Goal: Check status: Check status

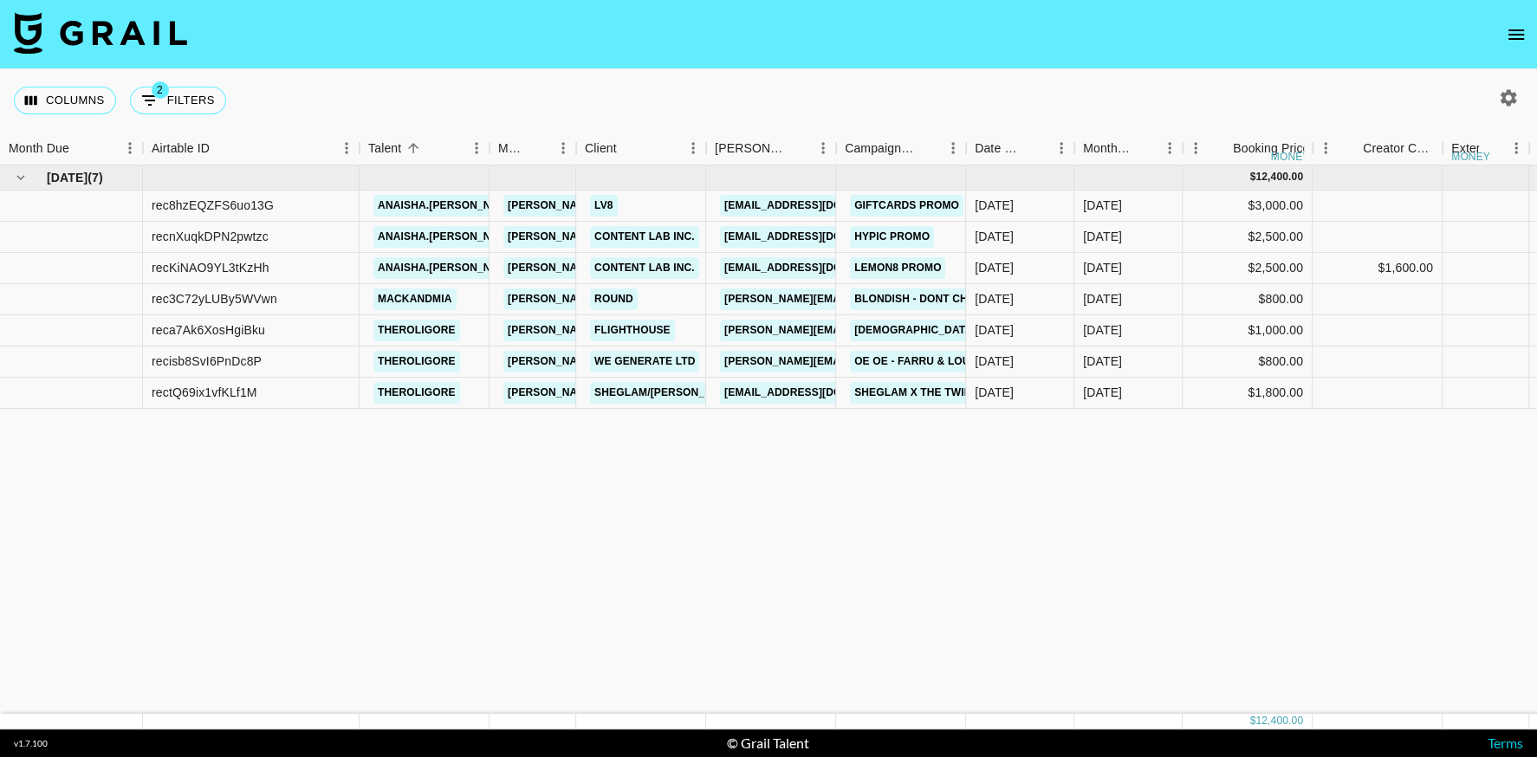
click at [1505, 102] on icon "button" at bounding box center [1508, 97] width 16 height 16
select select "[DATE]"
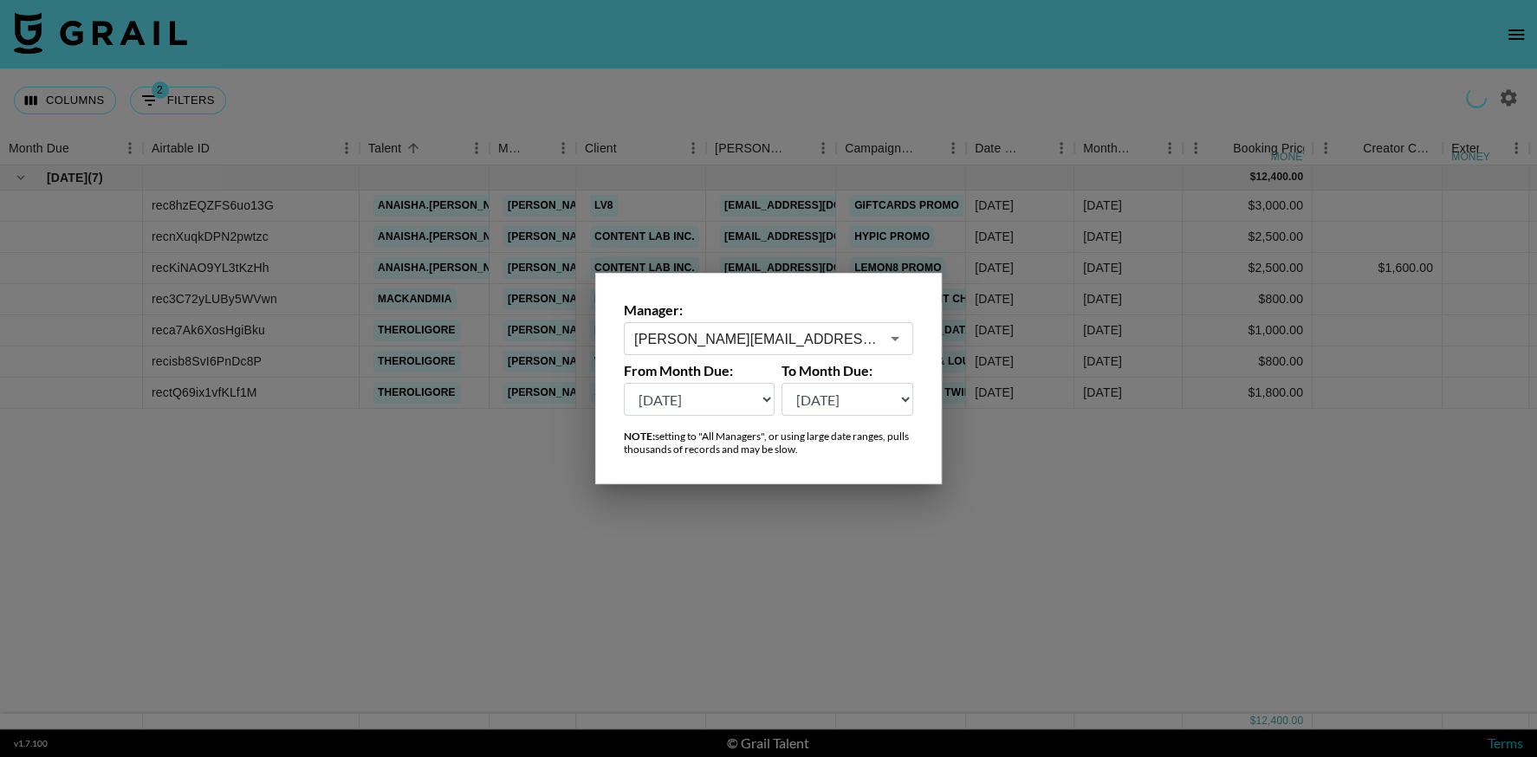
click at [736, 327] on div "[PERSON_NAME][EMAIL_ADDRESS][DOMAIN_NAME] ​" at bounding box center [768, 338] width 289 height 33
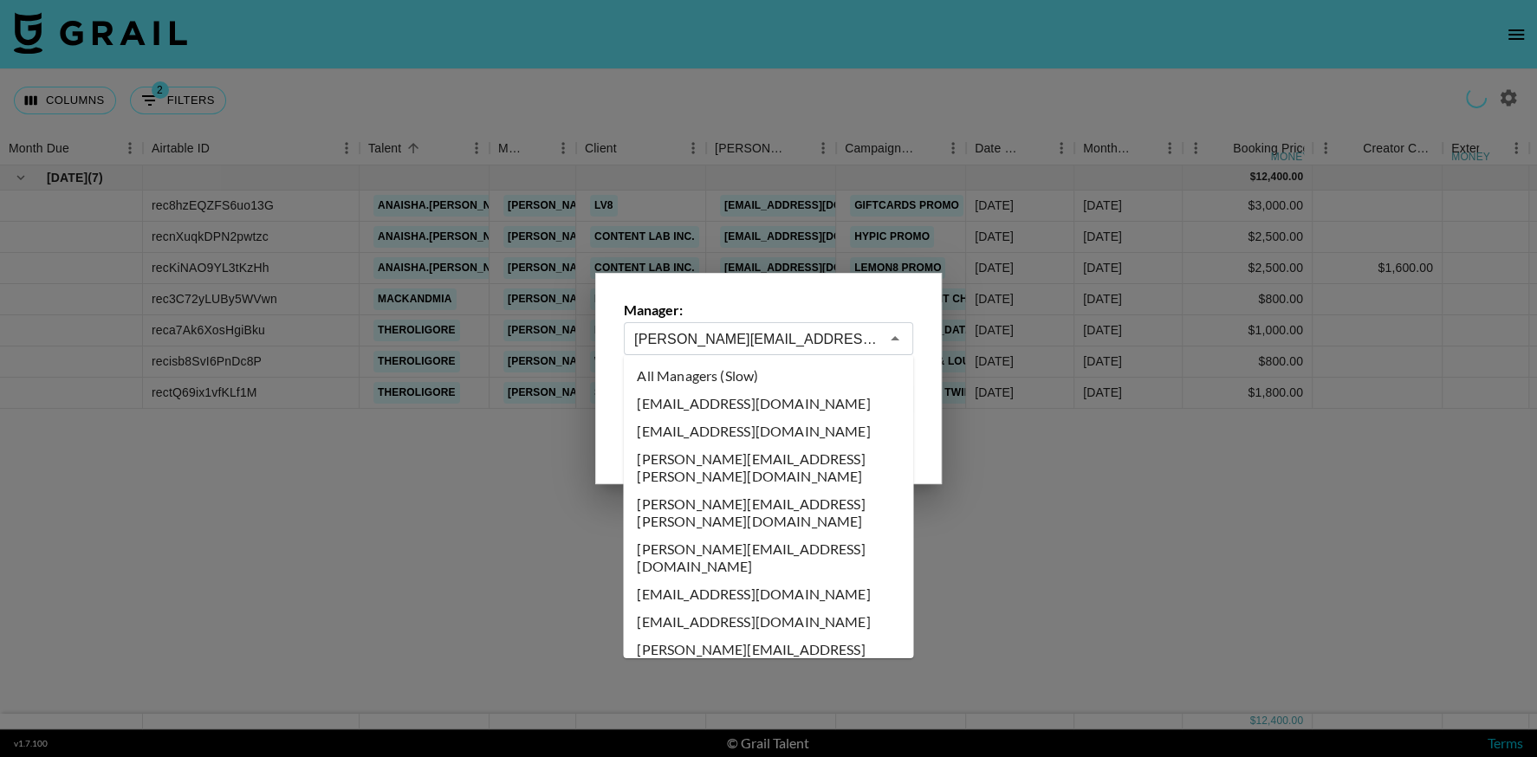
click at [740, 337] on input "[PERSON_NAME][EMAIL_ADDRESS][DOMAIN_NAME]" at bounding box center [756, 339] width 245 height 20
click at [739, 370] on li "All Managers (Slow)" at bounding box center [768, 376] width 290 height 28
type input "All Managers (Slow)"
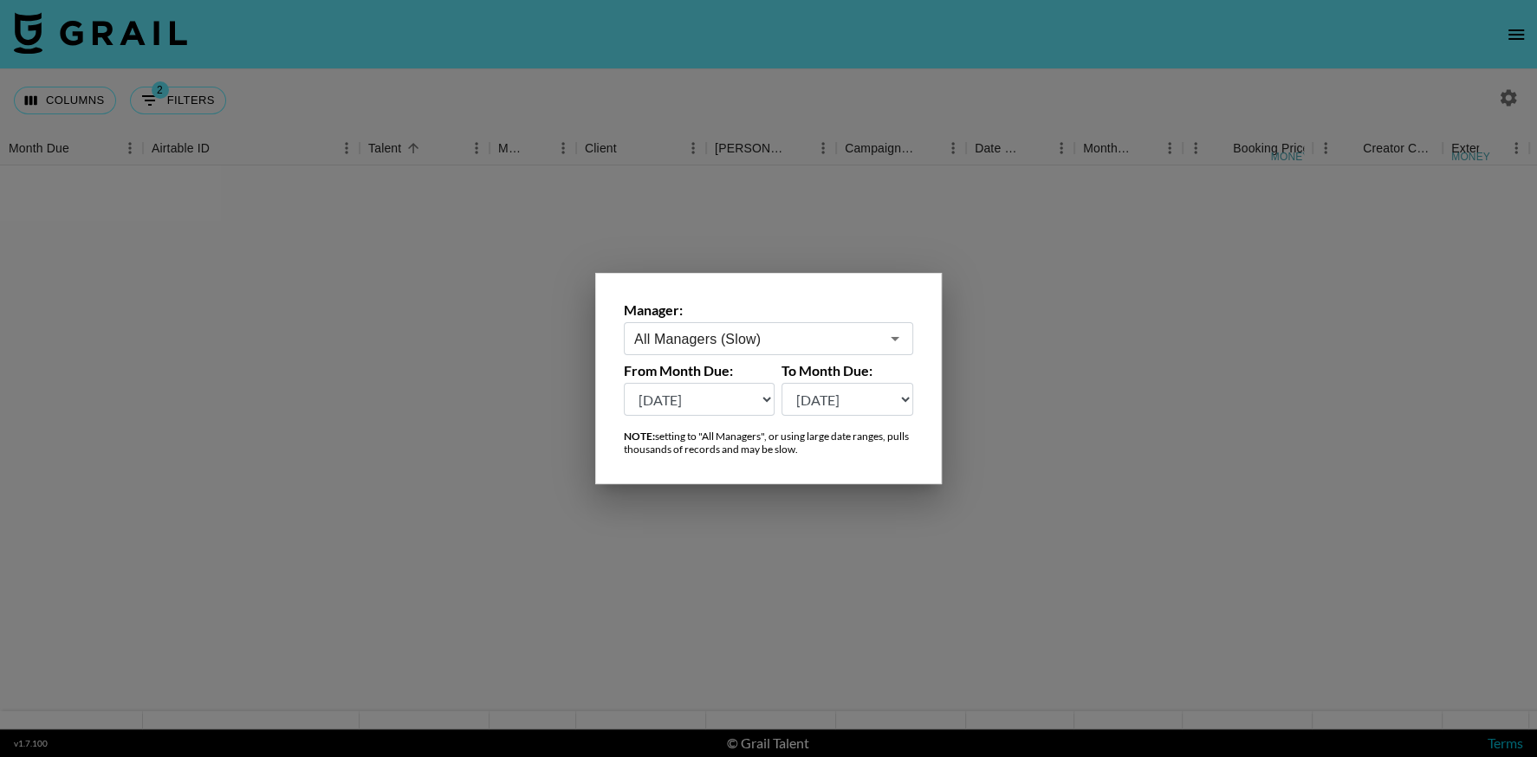
click at [757, 405] on select "[DATE] Aug '[DATE] Jun '[DATE] Apr '[DATE] Feb '[DATE] Dec '[DATE] Oct '[DATE] …" at bounding box center [699, 399] width 151 height 33
click at [1156, 415] on div at bounding box center [768, 378] width 1537 height 757
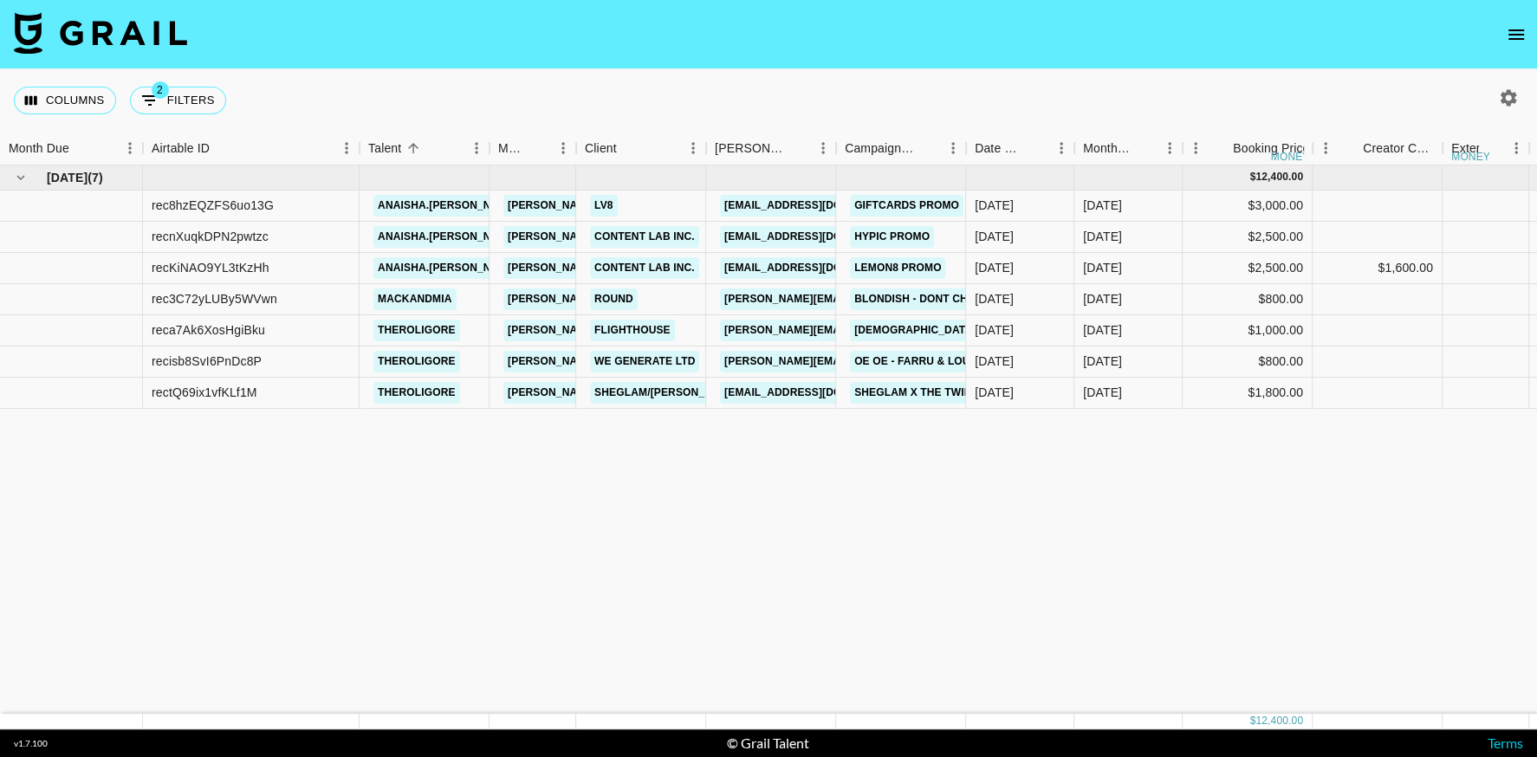
click at [1505, 95] on icon "button" at bounding box center [1508, 97] width 16 height 16
select select "[DATE]"
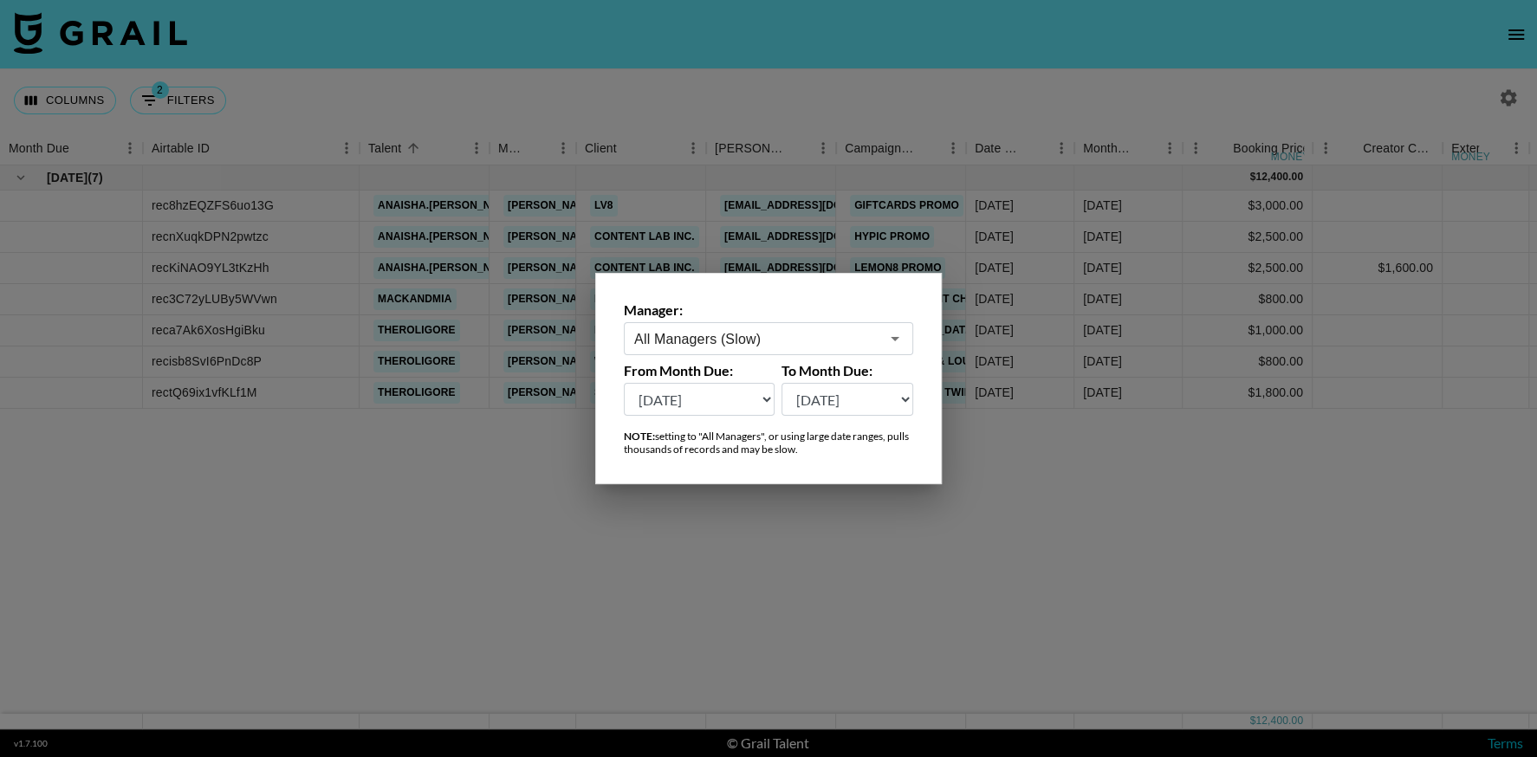
click at [812, 570] on div at bounding box center [768, 378] width 1537 height 757
